Goal: Check status

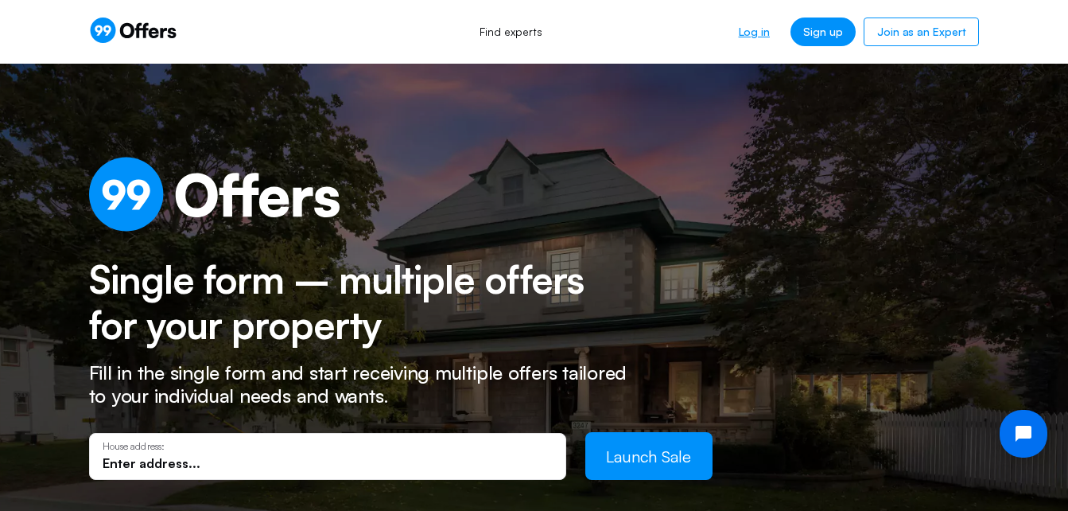
click at [759, 32] on link "Log in" at bounding box center [754, 31] width 56 height 29
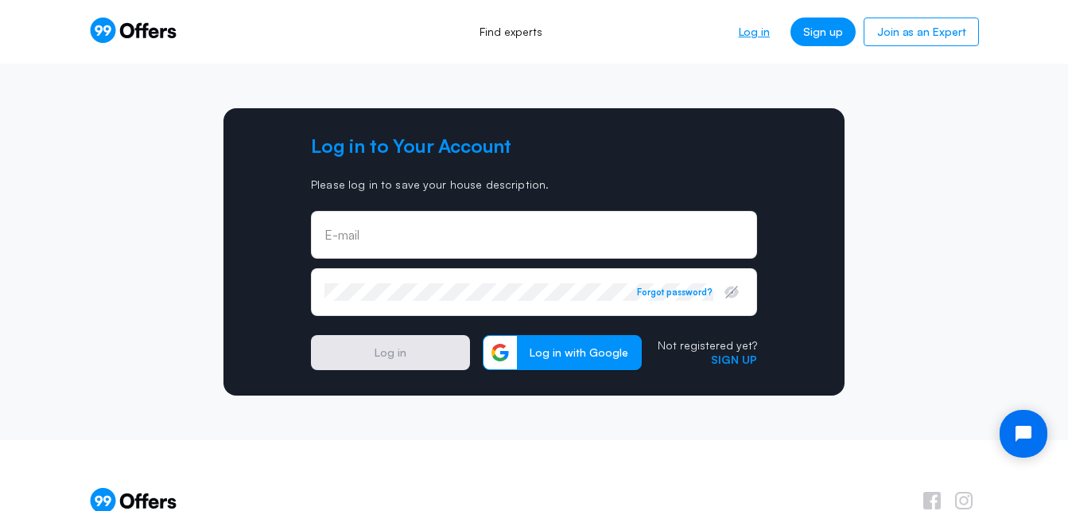
type input "[EMAIL_ADDRESS][DOMAIN_NAME]"
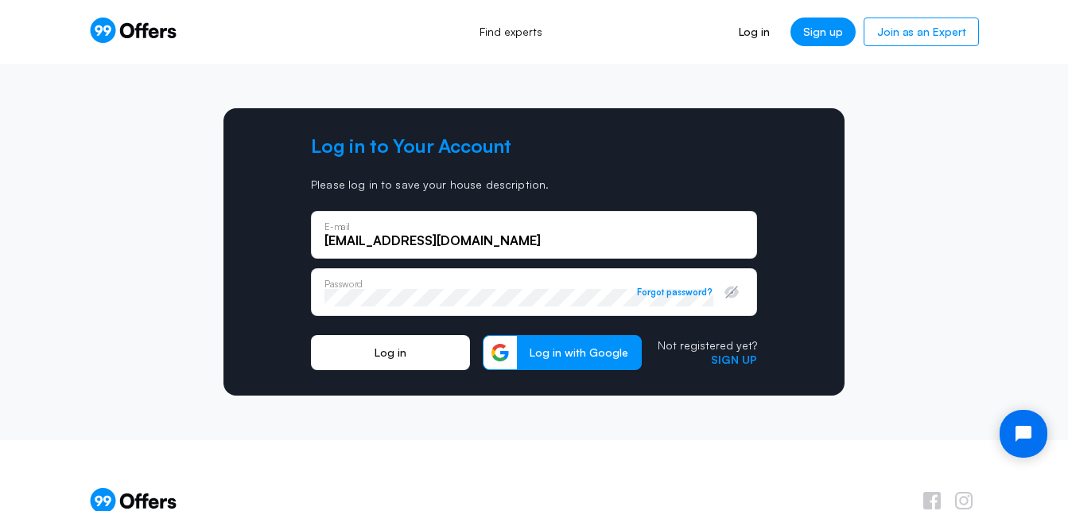
click at [415, 353] on button "Log in" at bounding box center [390, 352] width 159 height 35
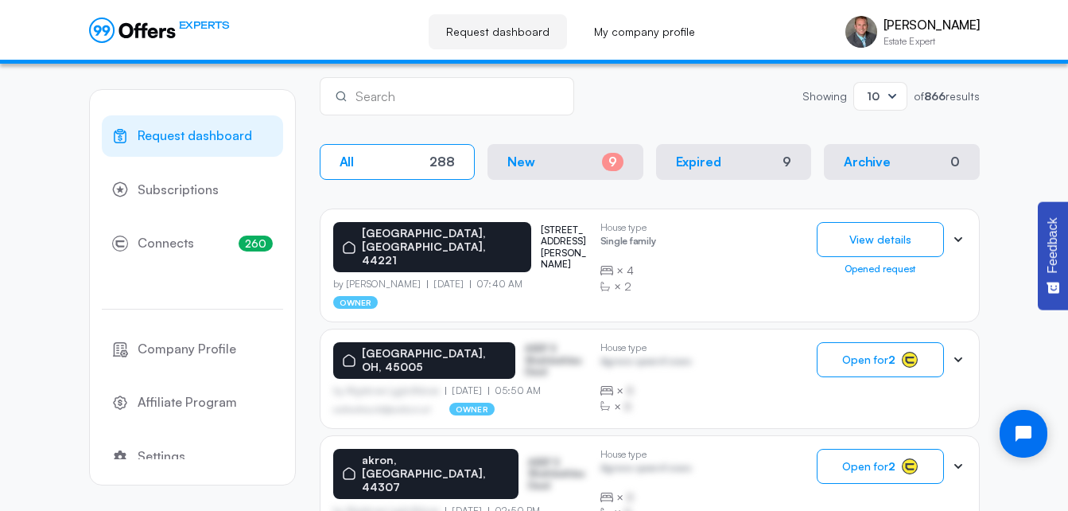
scroll to position [264, 0]
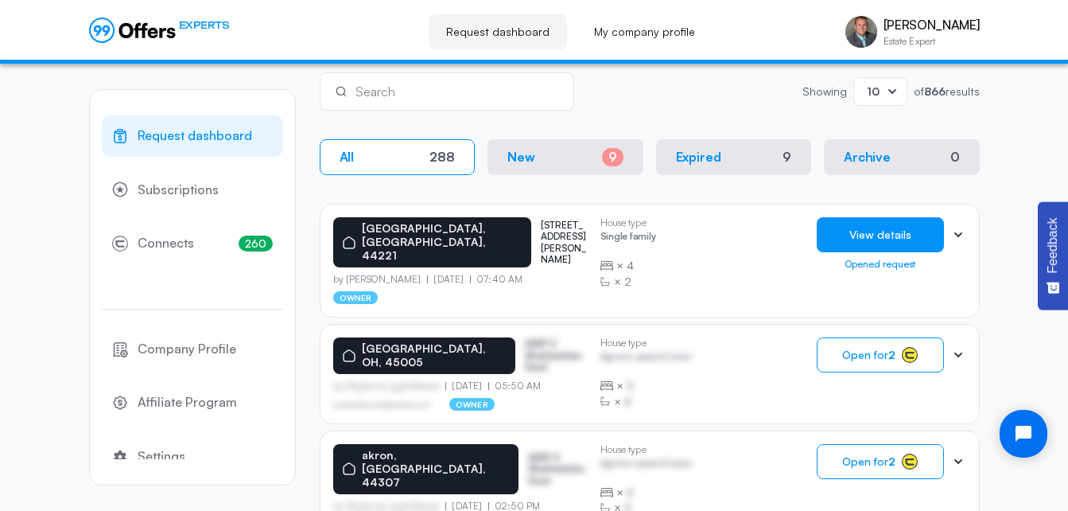
click at [890, 241] on button "View details" at bounding box center [880, 234] width 127 height 35
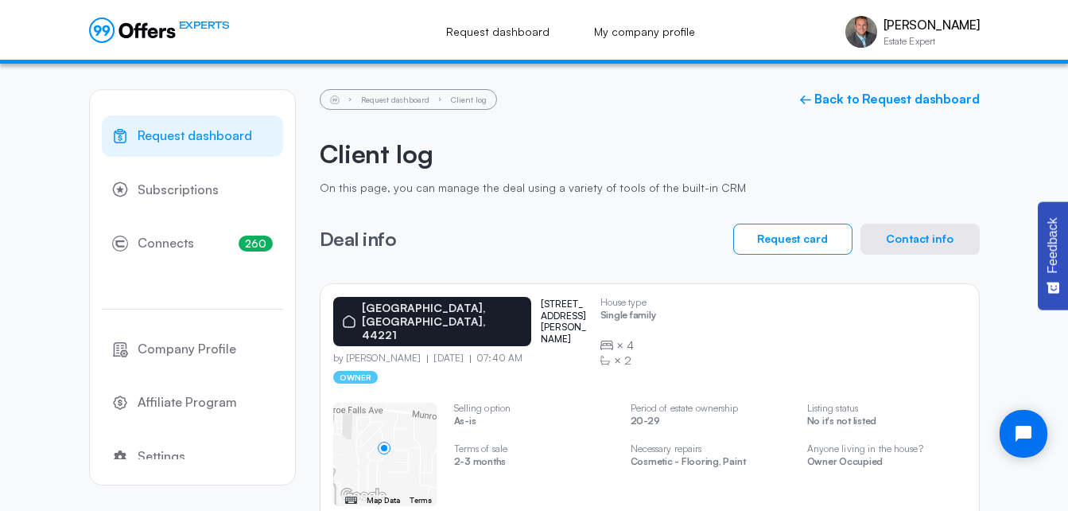
scroll to position [84, 0]
